Goal: Find specific page/section: Find specific page/section

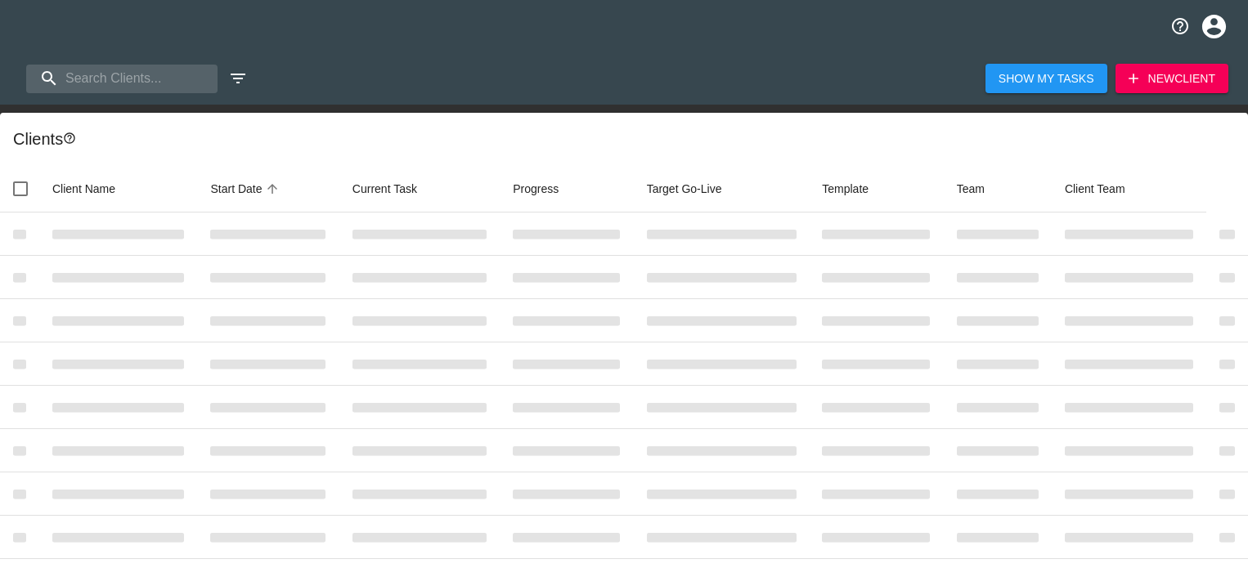
select select "10"
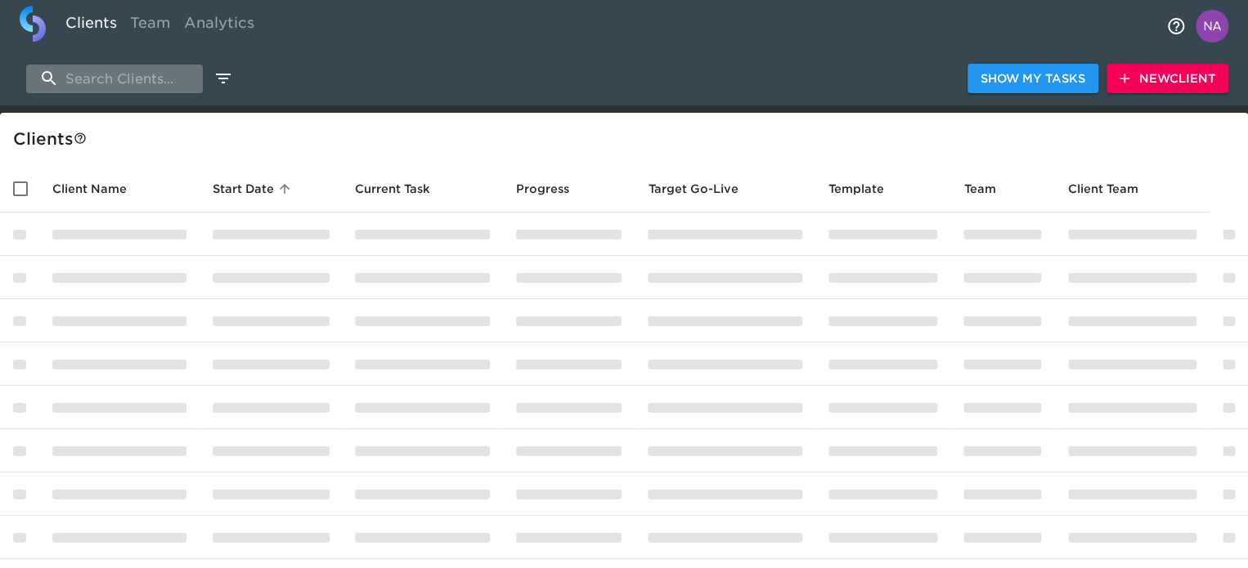
click at [175, 87] on input "search" at bounding box center [114, 79] width 177 height 29
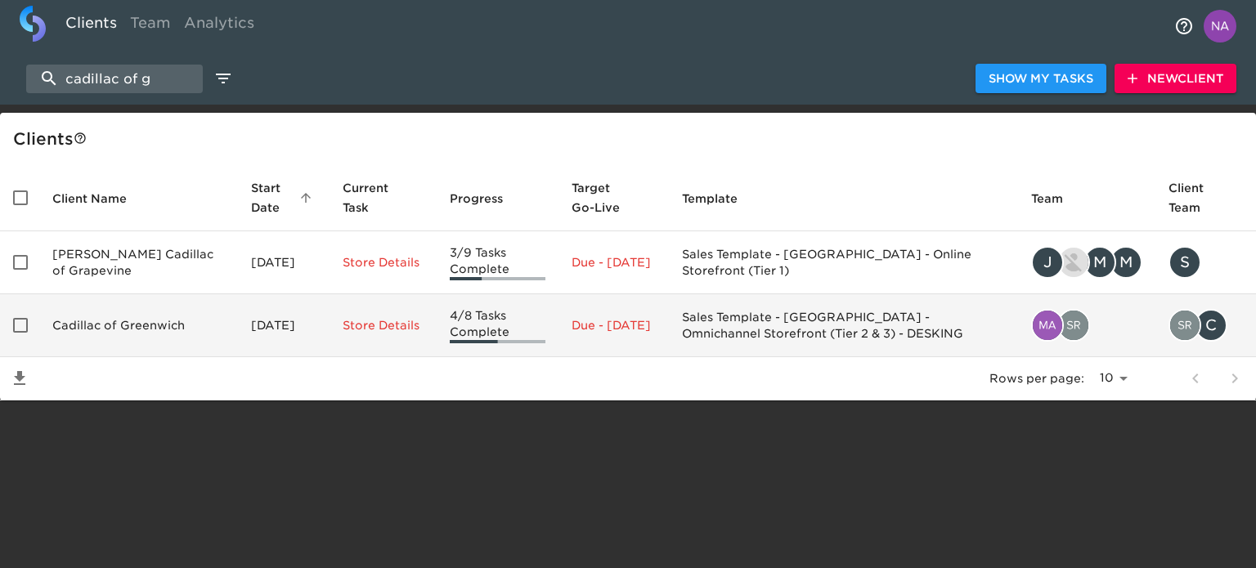
type input "cadillac of g"
click at [129, 295] on td "Cadillac of Greenwich" at bounding box center [138, 325] width 199 height 63
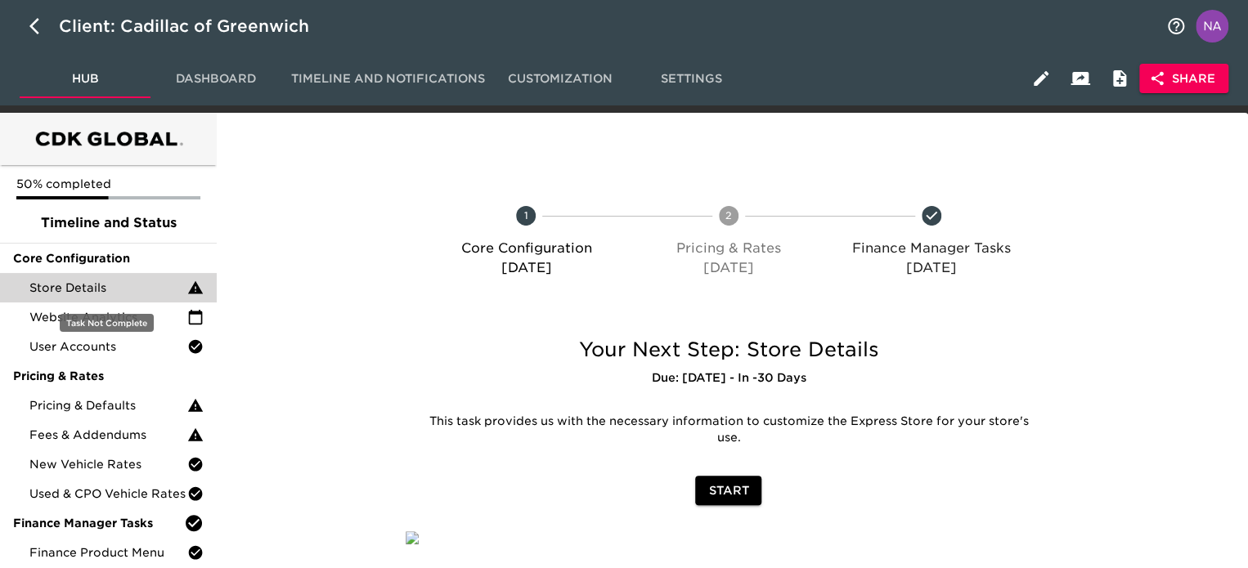
click at [96, 286] on span "Store Details" at bounding box center [108, 288] width 158 height 16
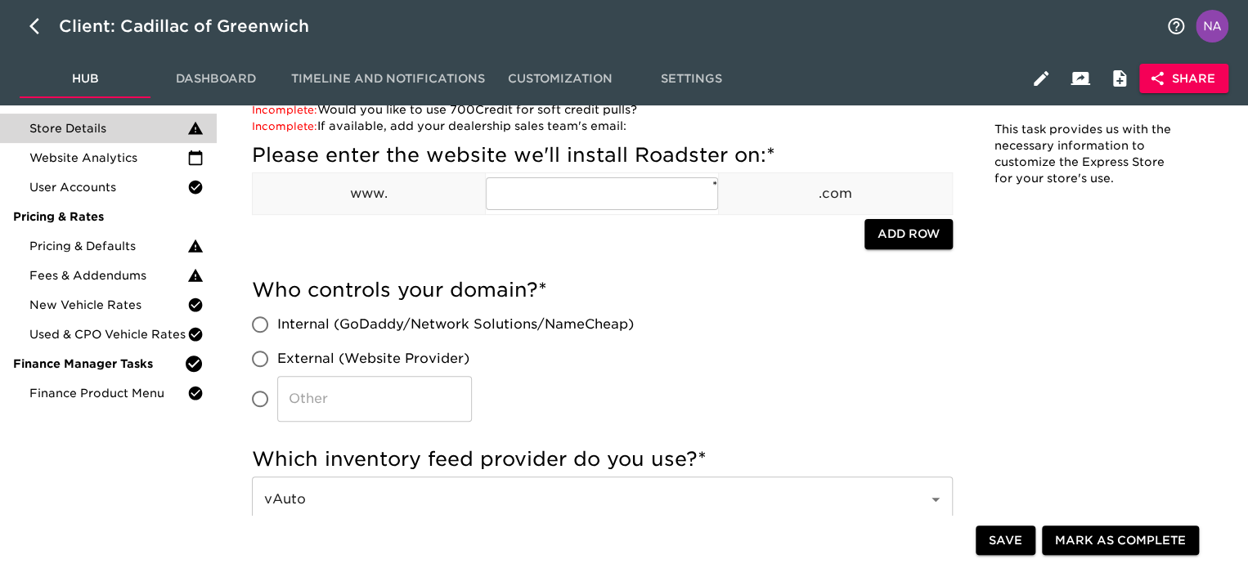
scroll to position [164, 0]
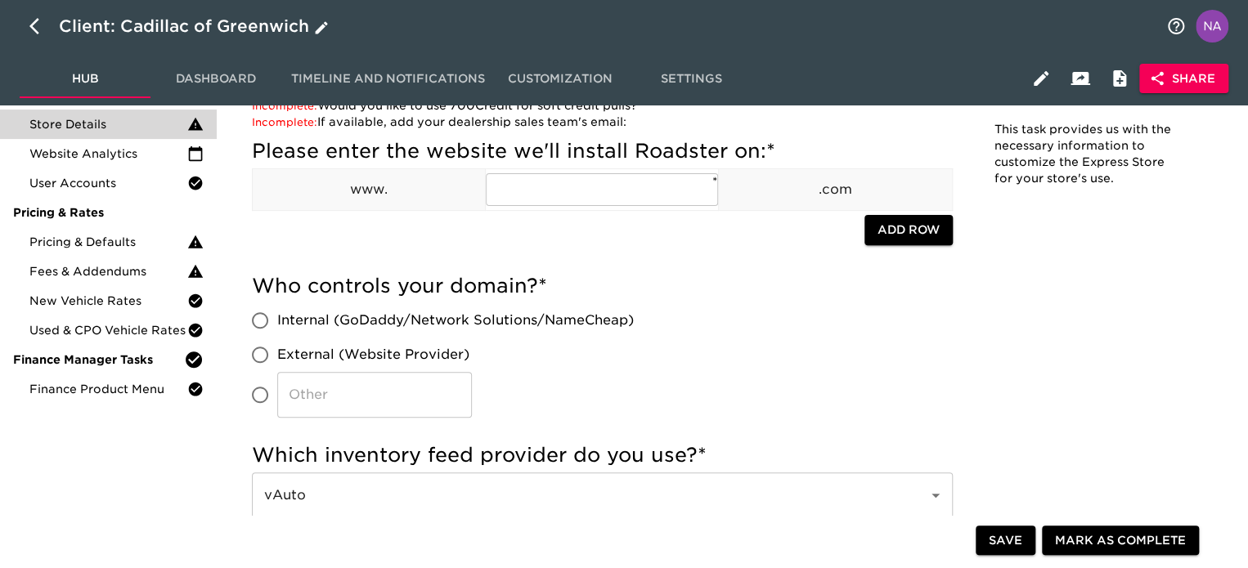
click at [34, 33] on icon "button" at bounding box center [39, 26] width 20 height 20
select select "10"
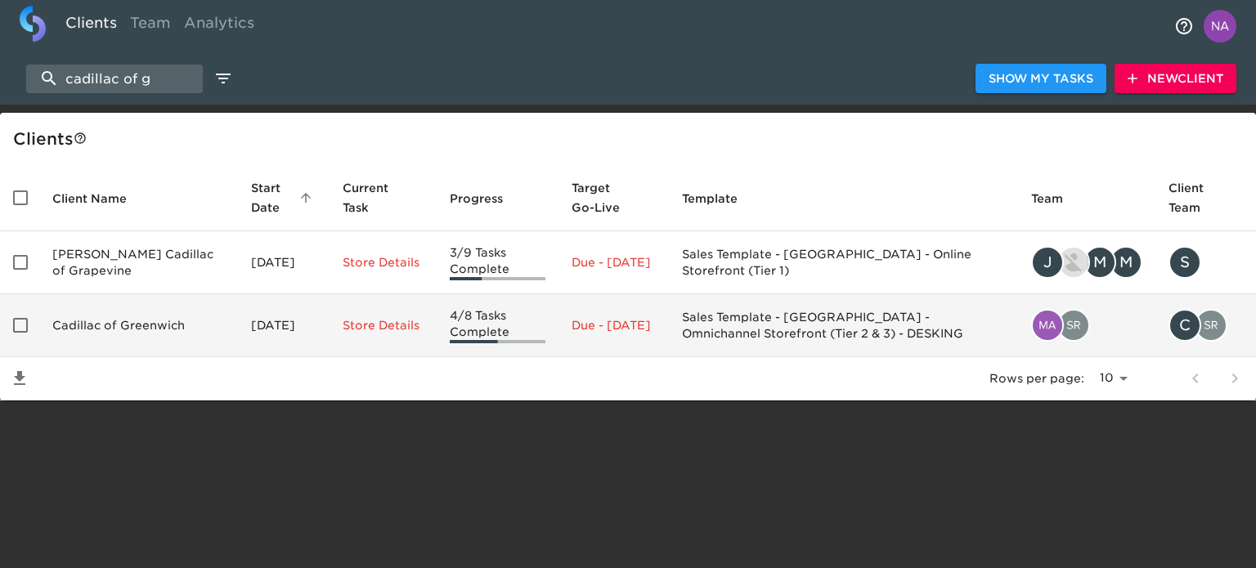
click at [137, 355] on td "Cadillac of Greenwich" at bounding box center [138, 325] width 199 height 63
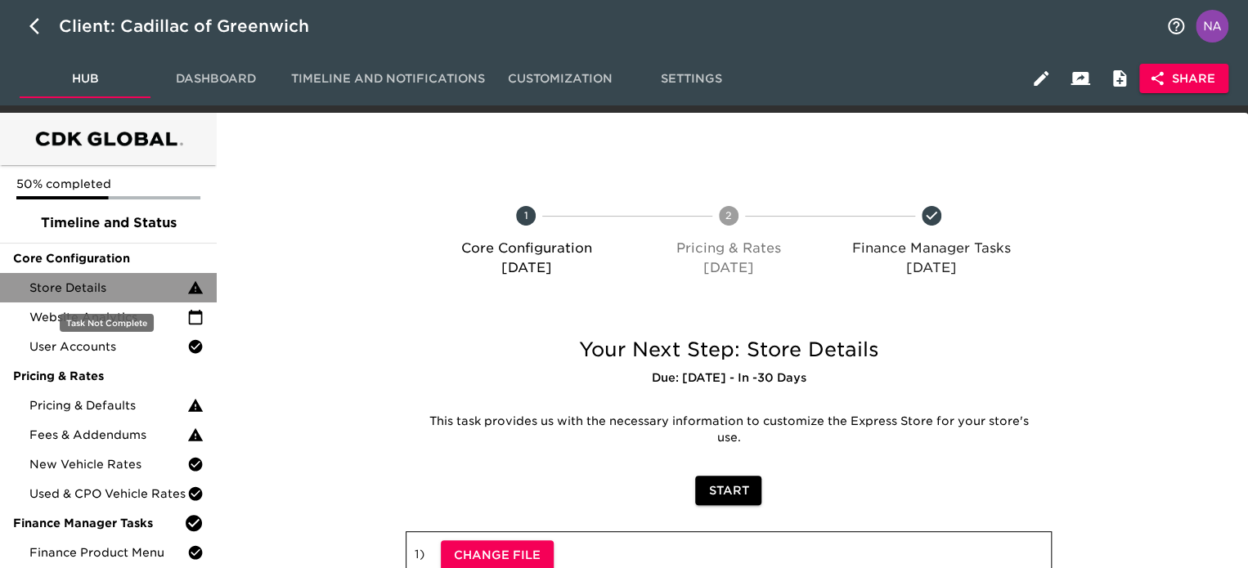
click at [108, 287] on span "Store Details" at bounding box center [108, 288] width 158 height 16
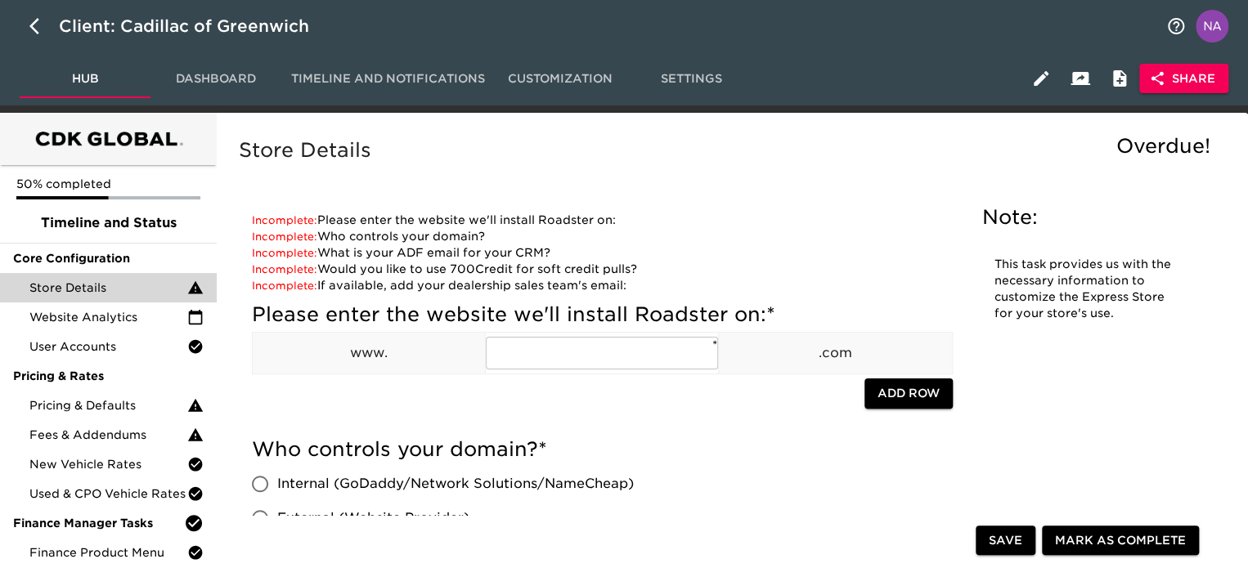
click at [727, 235] on div "Incomplete: Who controls your domain?" at bounding box center [602, 236] width 701 height 16
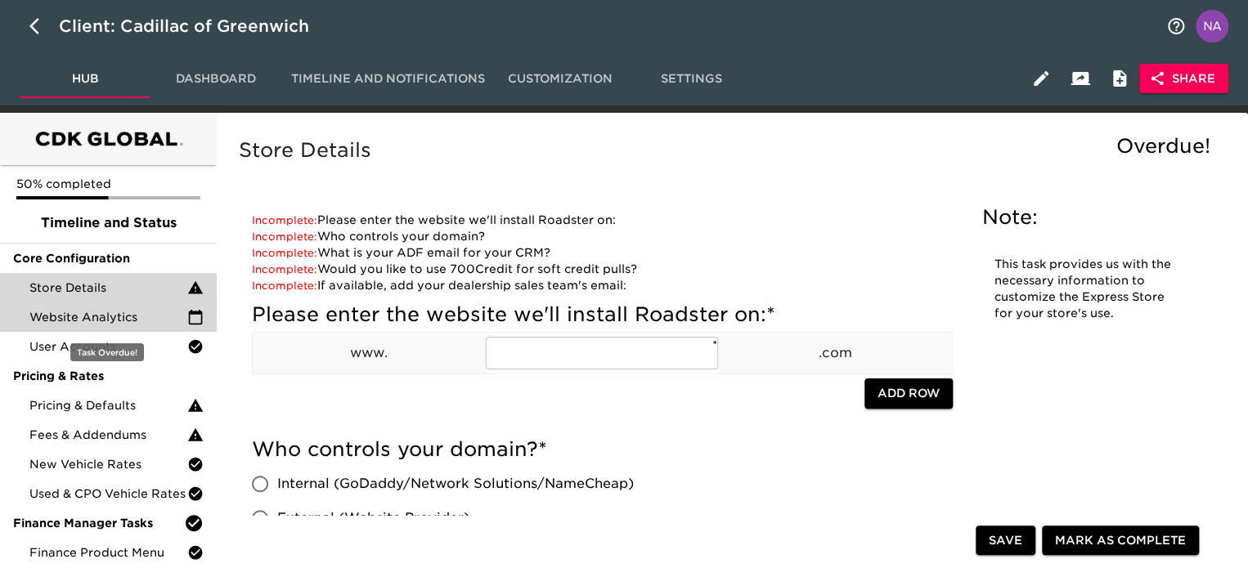
click at [92, 319] on span "Website Analytics" at bounding box center [108, 317] width 158 height 16
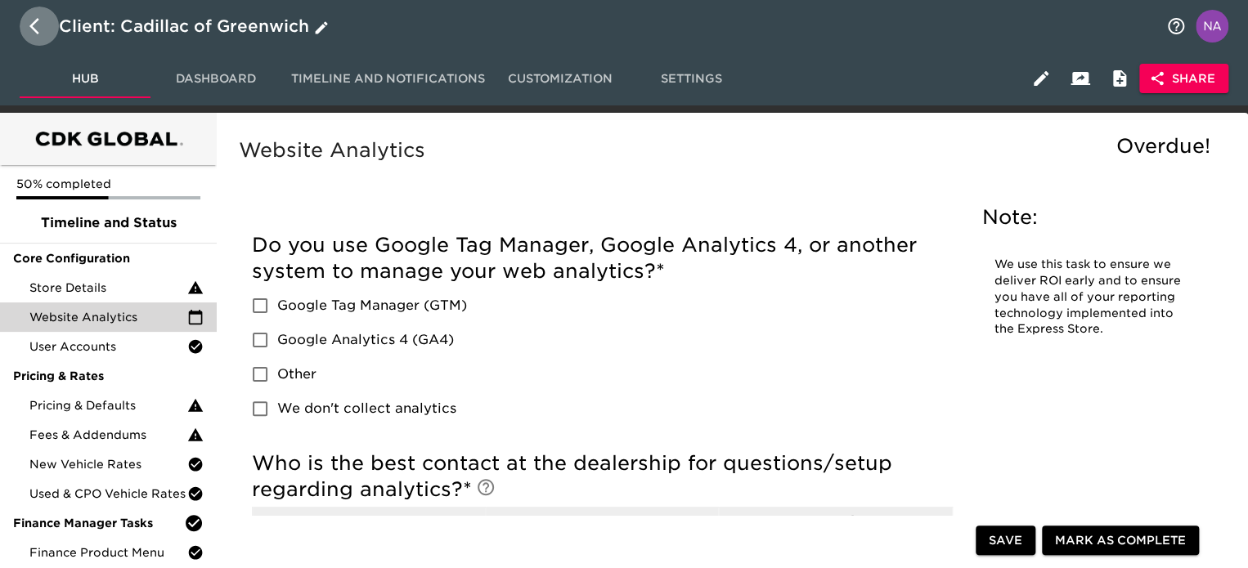
click at [27, 26] on button "button" at bounding box center [39, 26] width 39 height 39
select select "10"
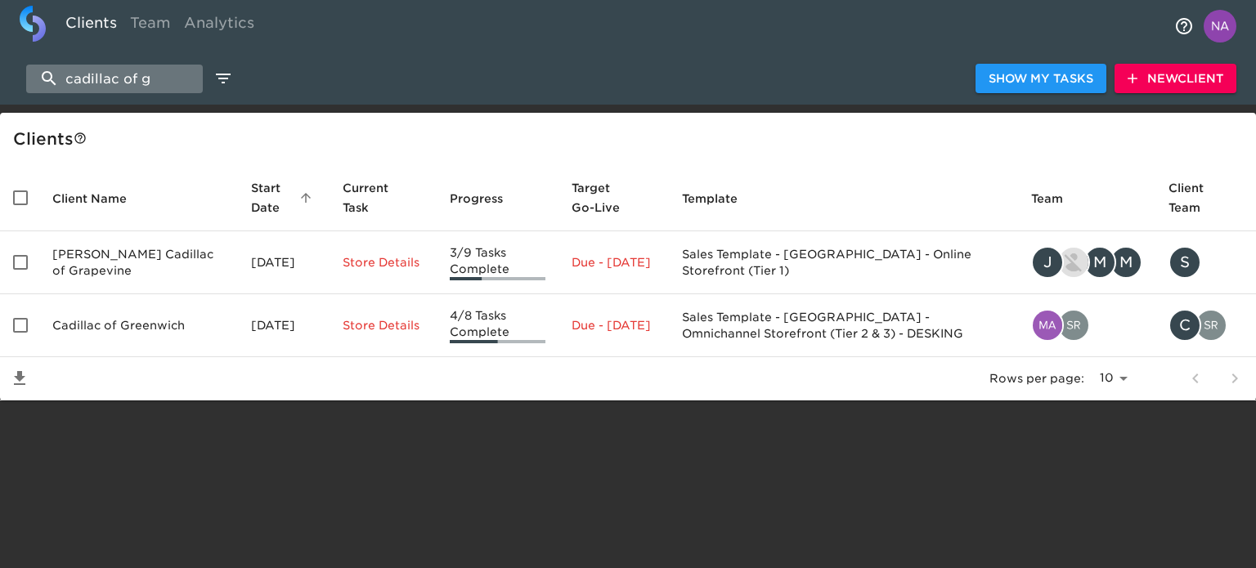
click at [95, 81] on input "cadillac of g" at bounding box center [114, 79] width 177 height 29
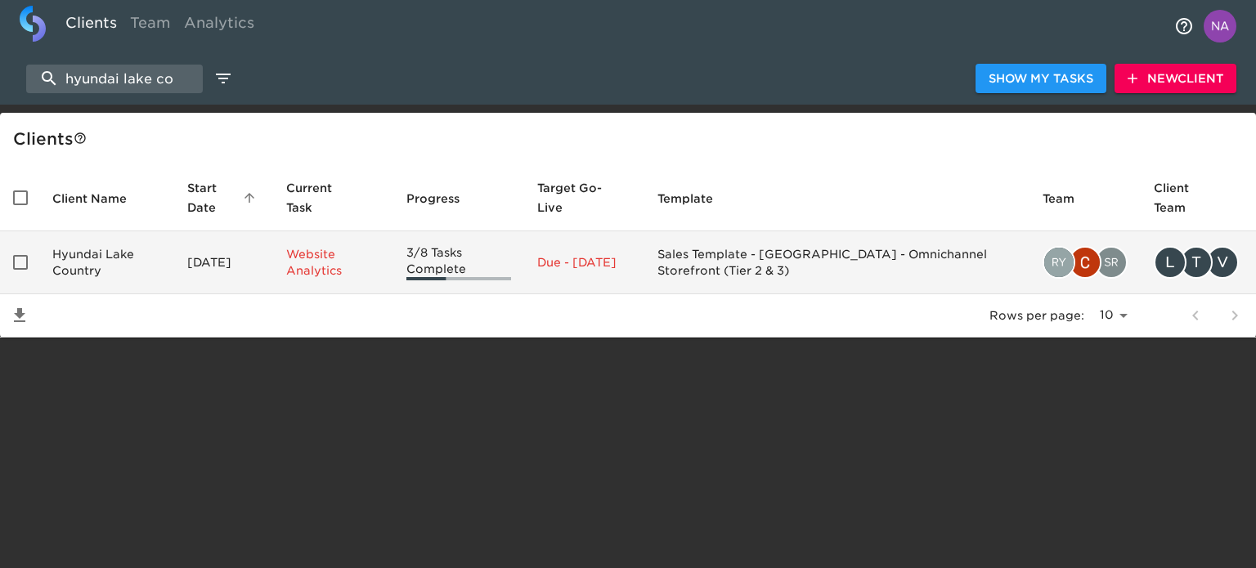
type input "hyundai lake co"
click at [111, 251] on td "Hyundai Lake Country" at bounding box center [106, 262] width 135 height 63
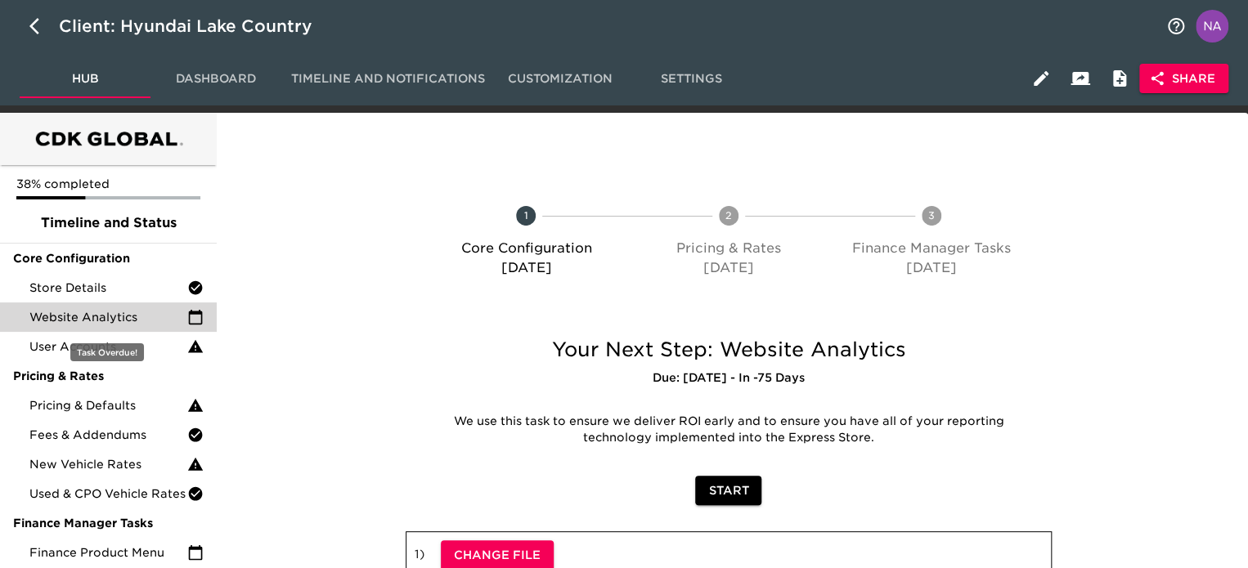
click at [95, 320] on span "Website Analytics" at bounding box center [108, 317] width 158 height 16
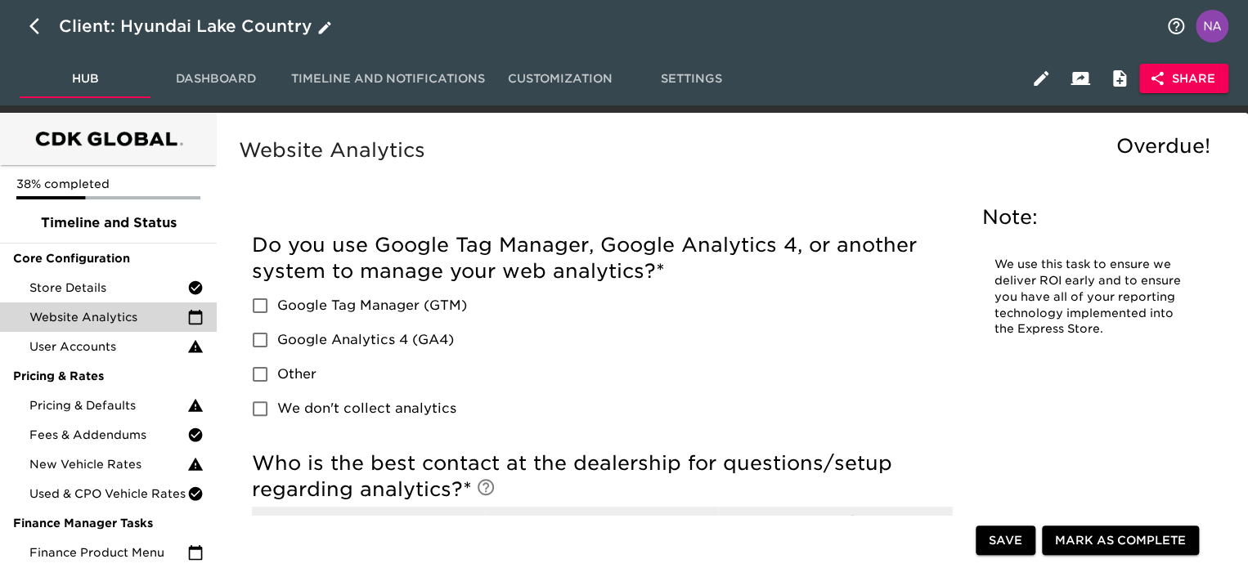
click at [34, 25] on icon "button" at bounding box center [39, 26] width 20 height 20
select select "10"
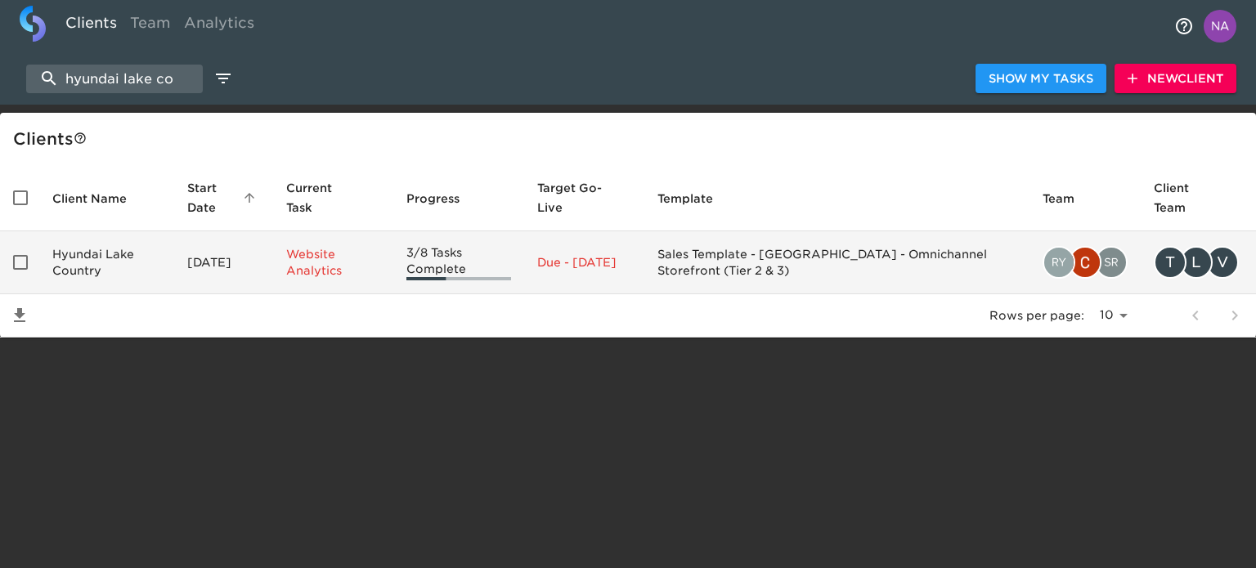
click at [347, 271] on p "Website Analytics" at bounding box center [333, 262] width 95 height 33
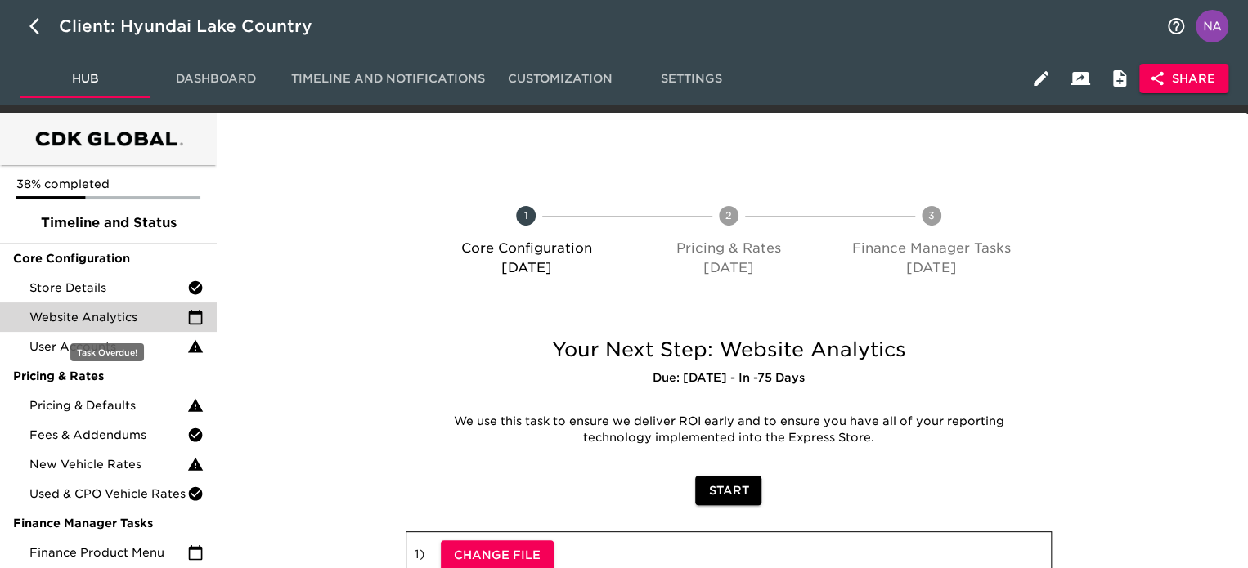
click at [119, 310] on span "Website Analytics" at bounding box center [108, 317] width 158 height 16
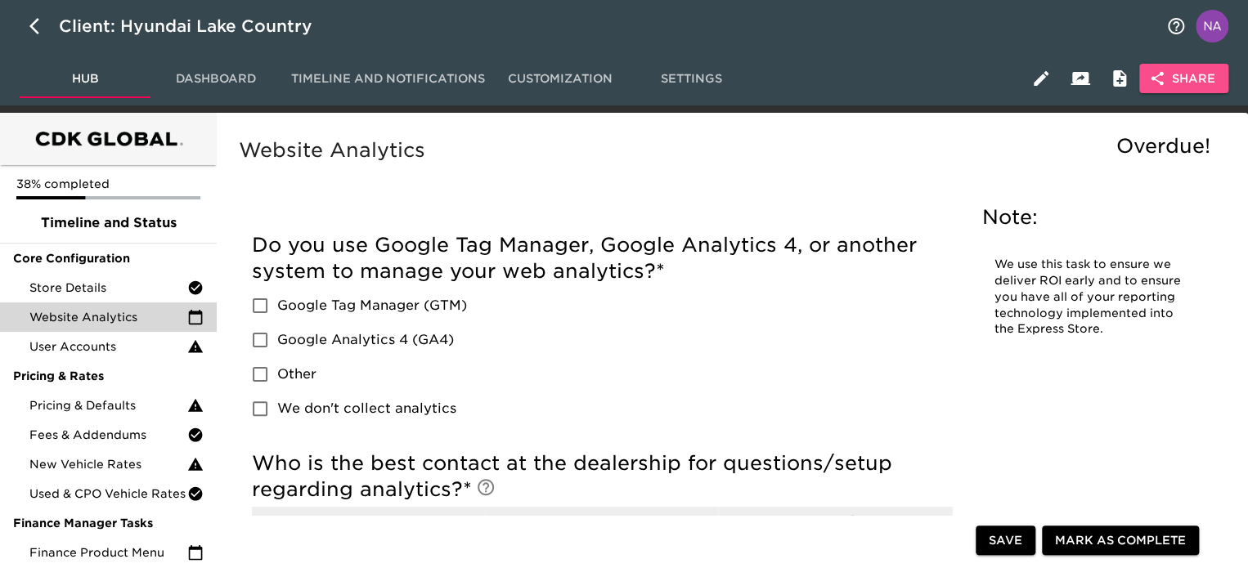
click at [1154, 79] on icon "button" at bounding box center [1157, 79] width 12 height 14
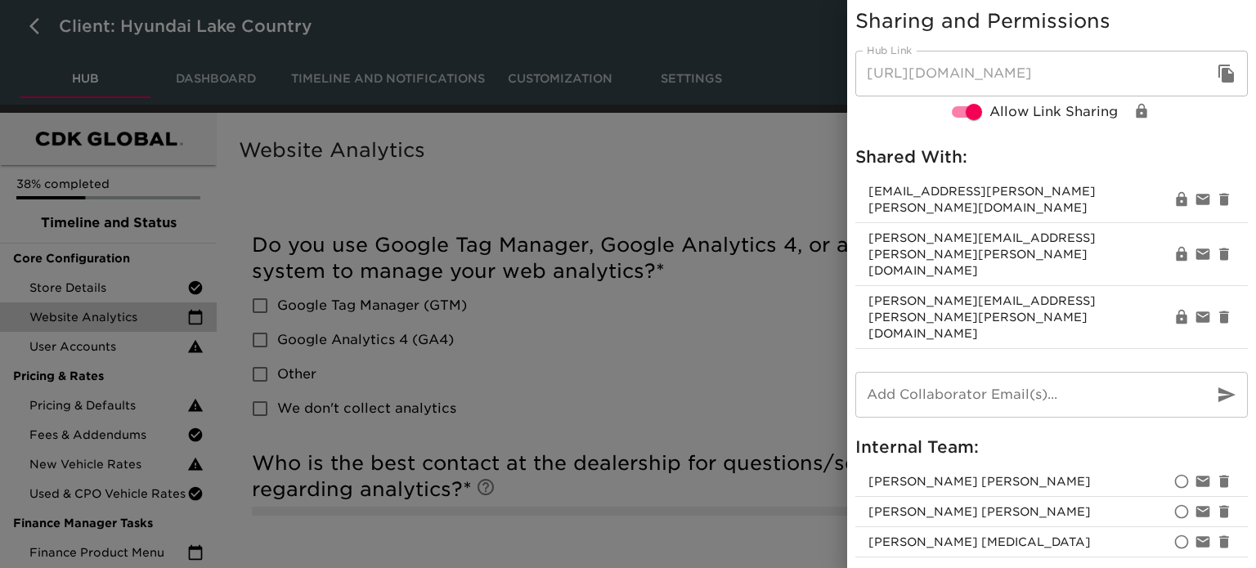
click at [731, 371] on div at bounding box center [628, 284] width 1256 height 568
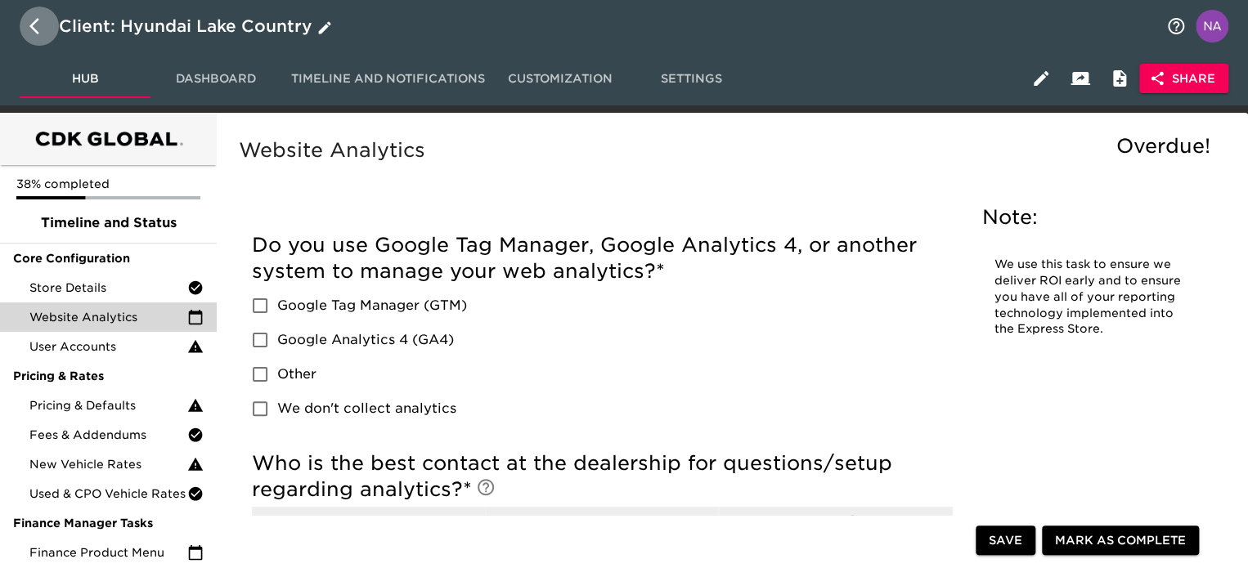
click at [36, 24] on icon "button" at bounding box center [39, 26] width 20 height 20
select select "10"
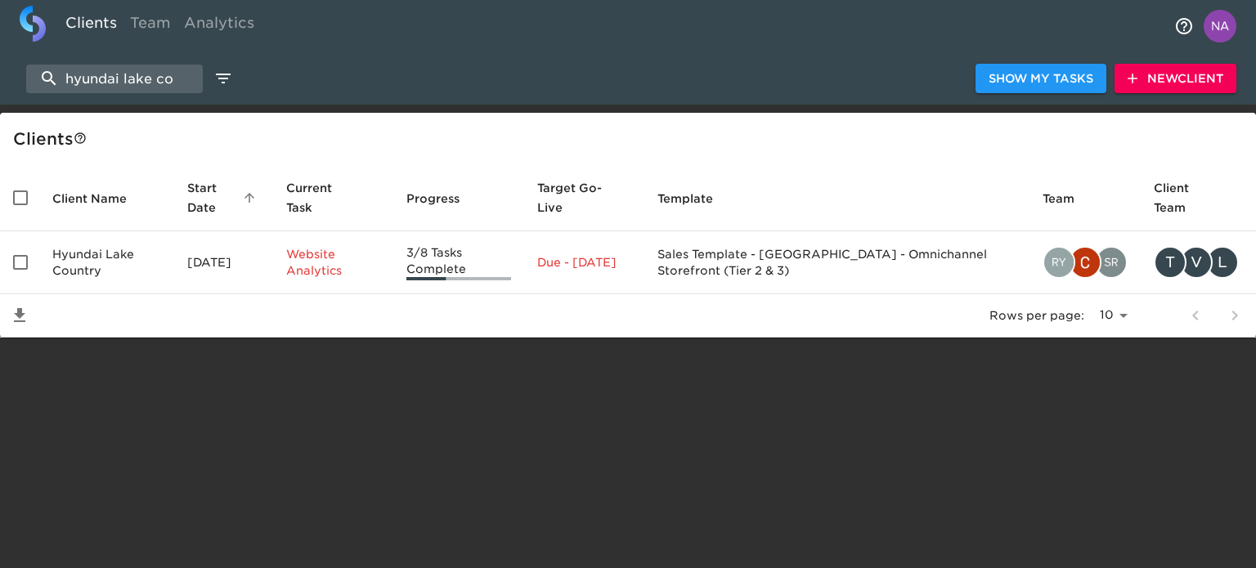
click at [948, 390] on html "Clients Team Analytics hyundai lake co Show My Tasks New Client Client s Client…" at bounding box center [628, 195] width 1256 height 390
